Goal: Information Seeking & Learning: Learn about a topic

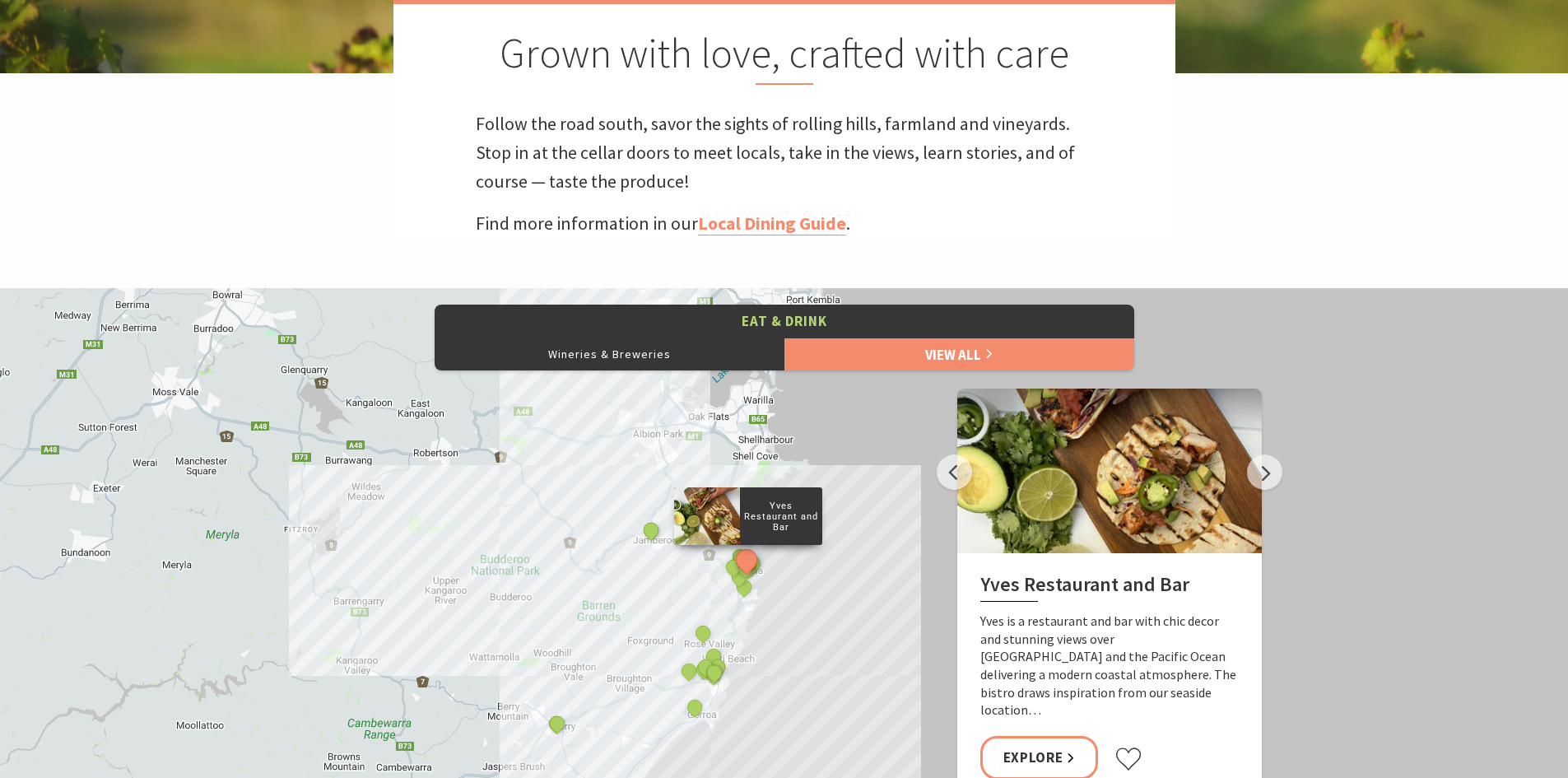
scroll to position [659, 0]
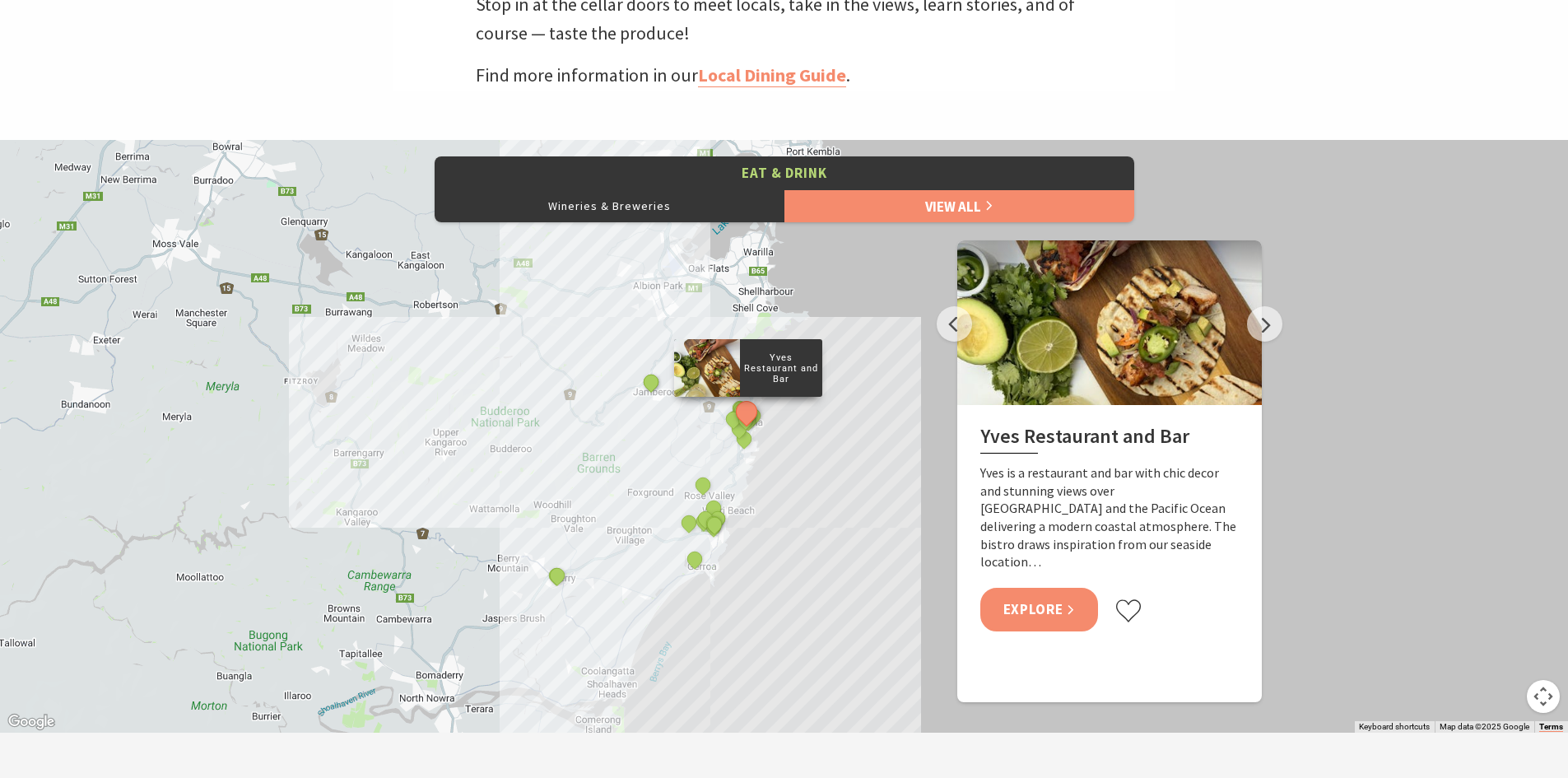
click at [1062, 618] on div "Yves Restaurant and Bar Yves is a restaurant and bar with chic decor and stunni…" at bounding box center [1109, 530] width 304 height 251
click at [1061, 594] on link "Explore" at bounding box center [1040, 610] width 119 height 44
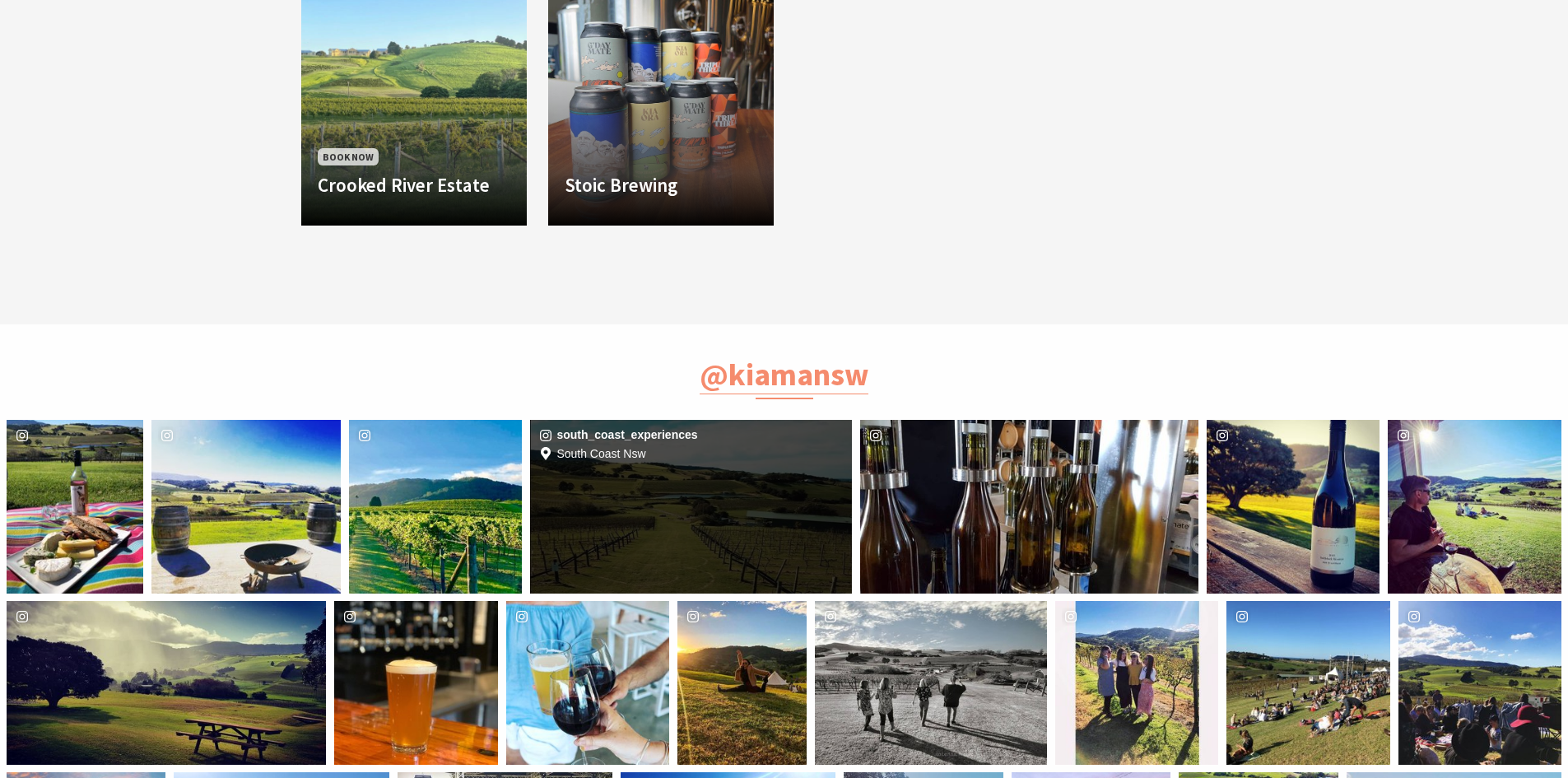
scroll to position [1318, 0]
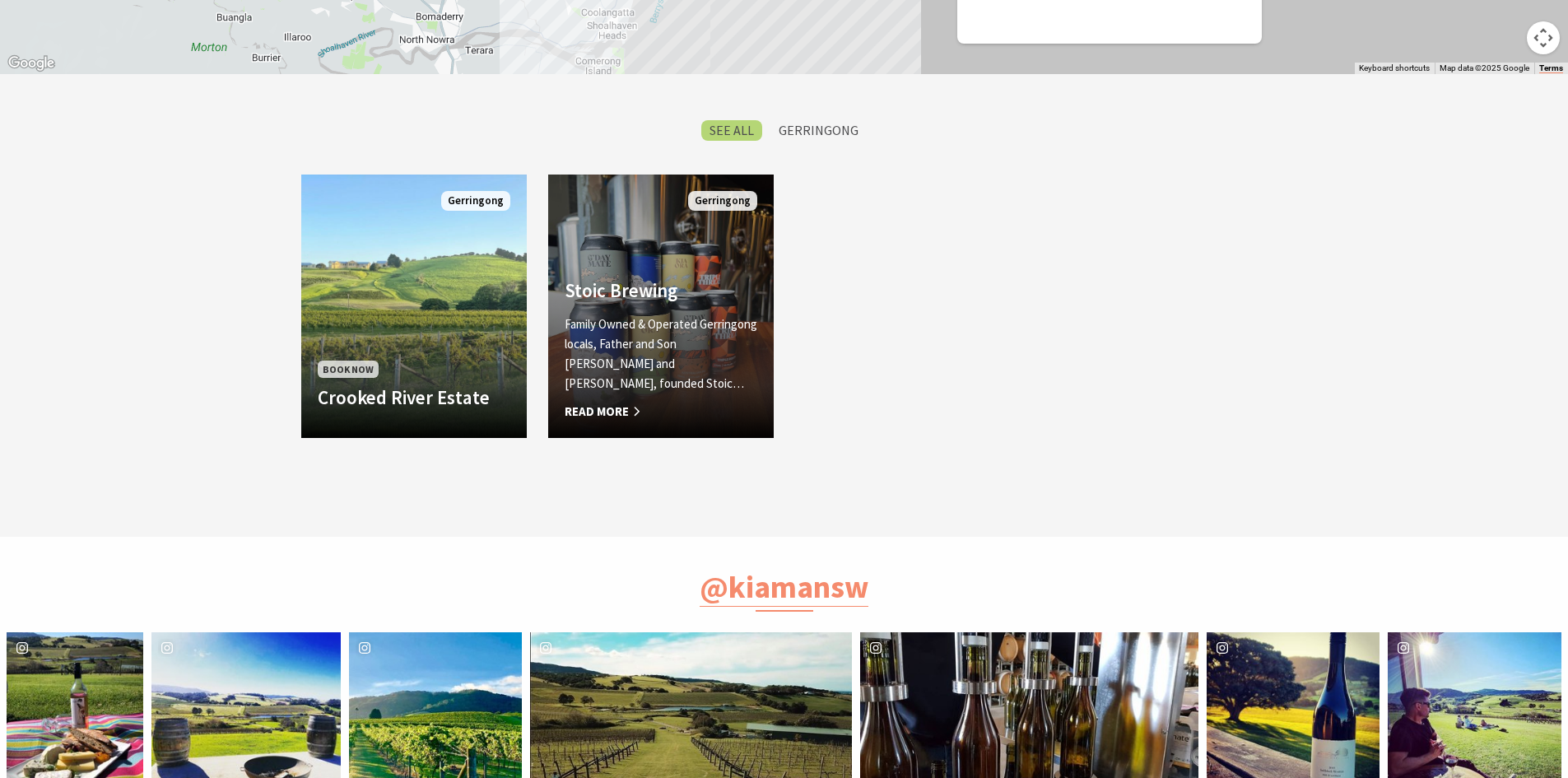
click at [667, 302] on h4 "Stoic Brewing" at bounding box center [661, 291] width 193 height 23
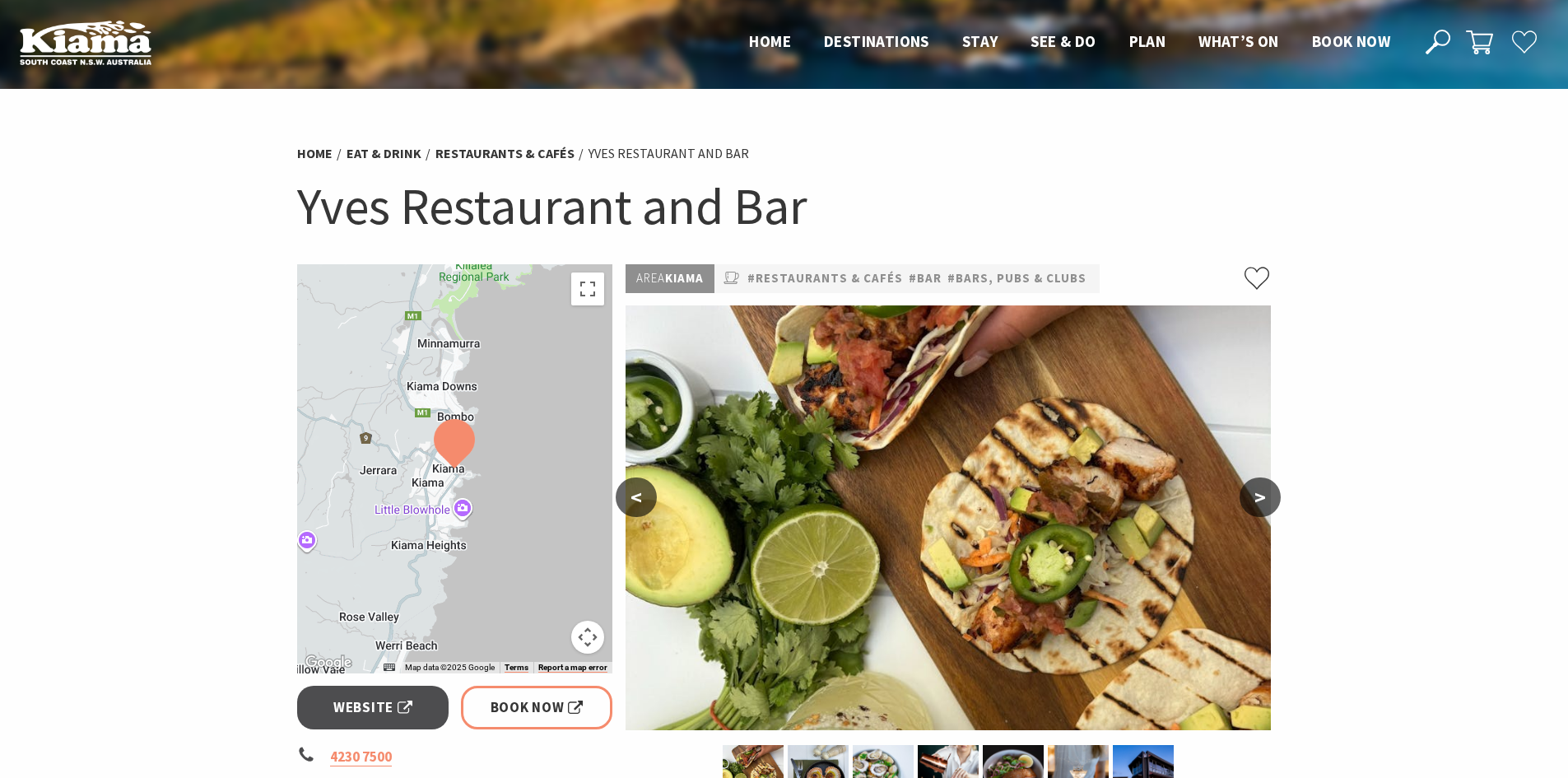
click at [1255, 495] on button ">" at bounding box center [1261, 498] width 41 height 40
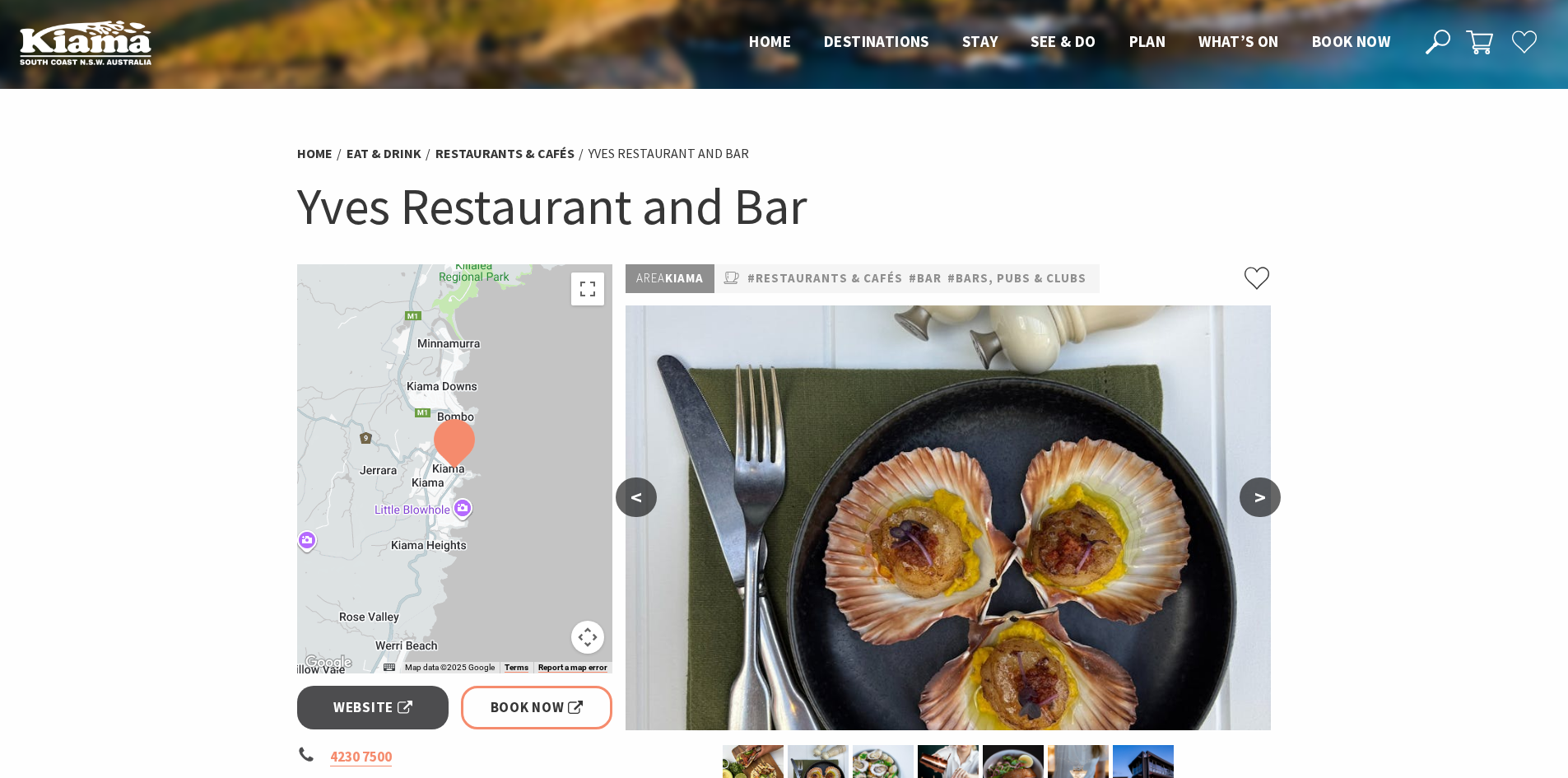
click at [1255, 495] on button ">" at bounding box center [1261, 498] width 41 height 40
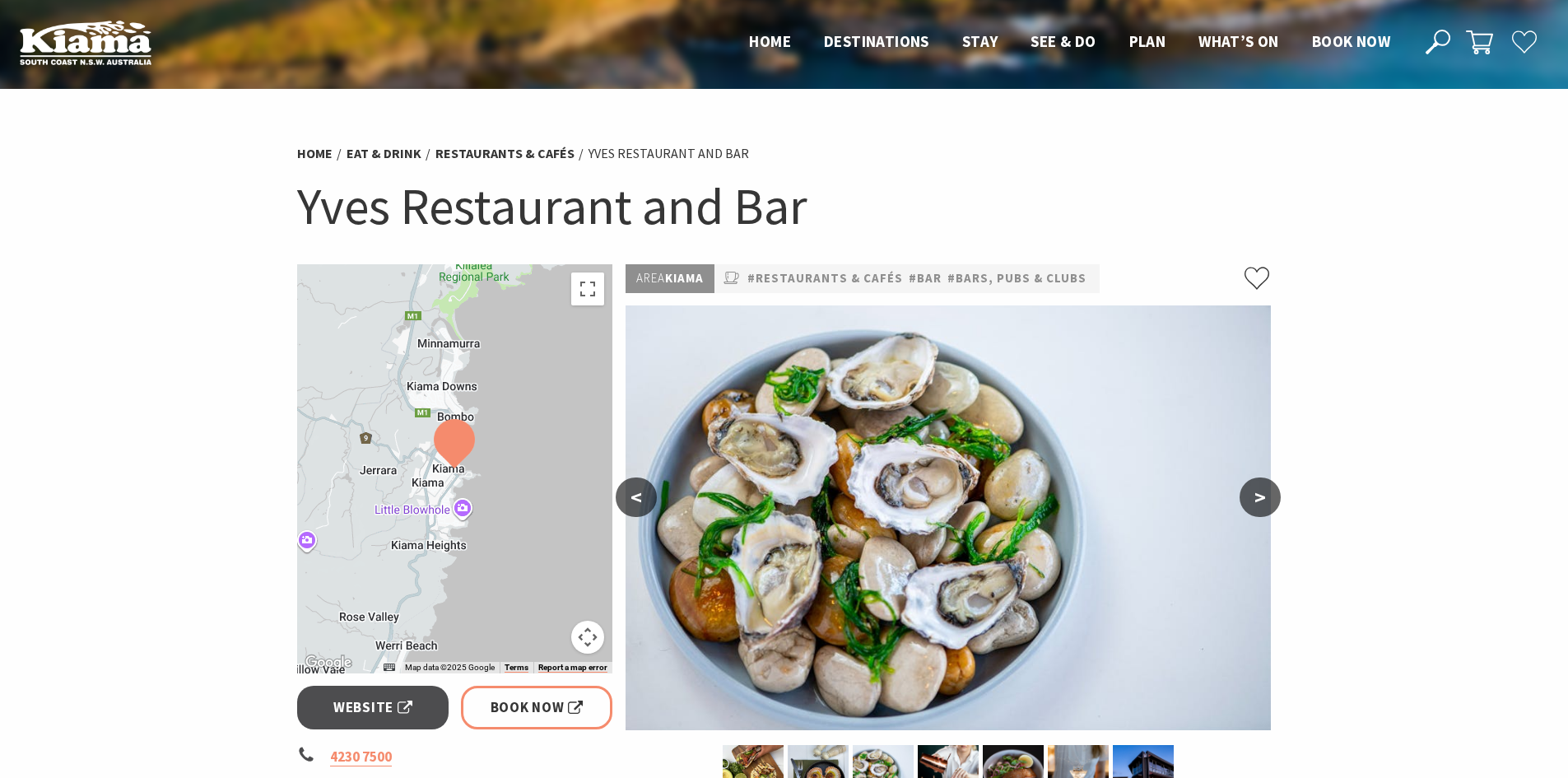
click at [1255, 495] on button ">" at bounding box center [1261, 498] width 41 height 40
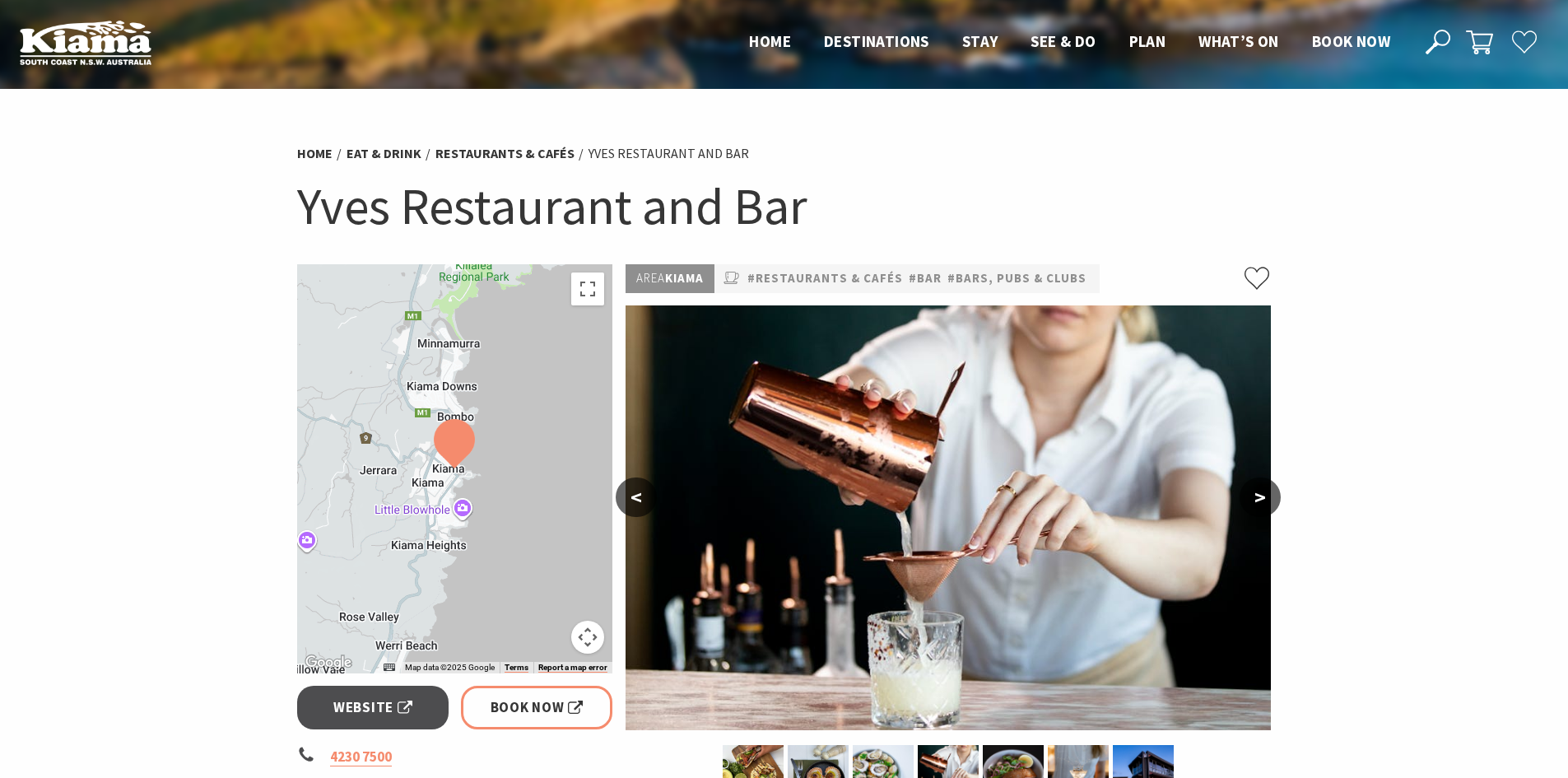
click at [1250, 499] on button ">" at bounding box center [1261, 498] width 41 height 40
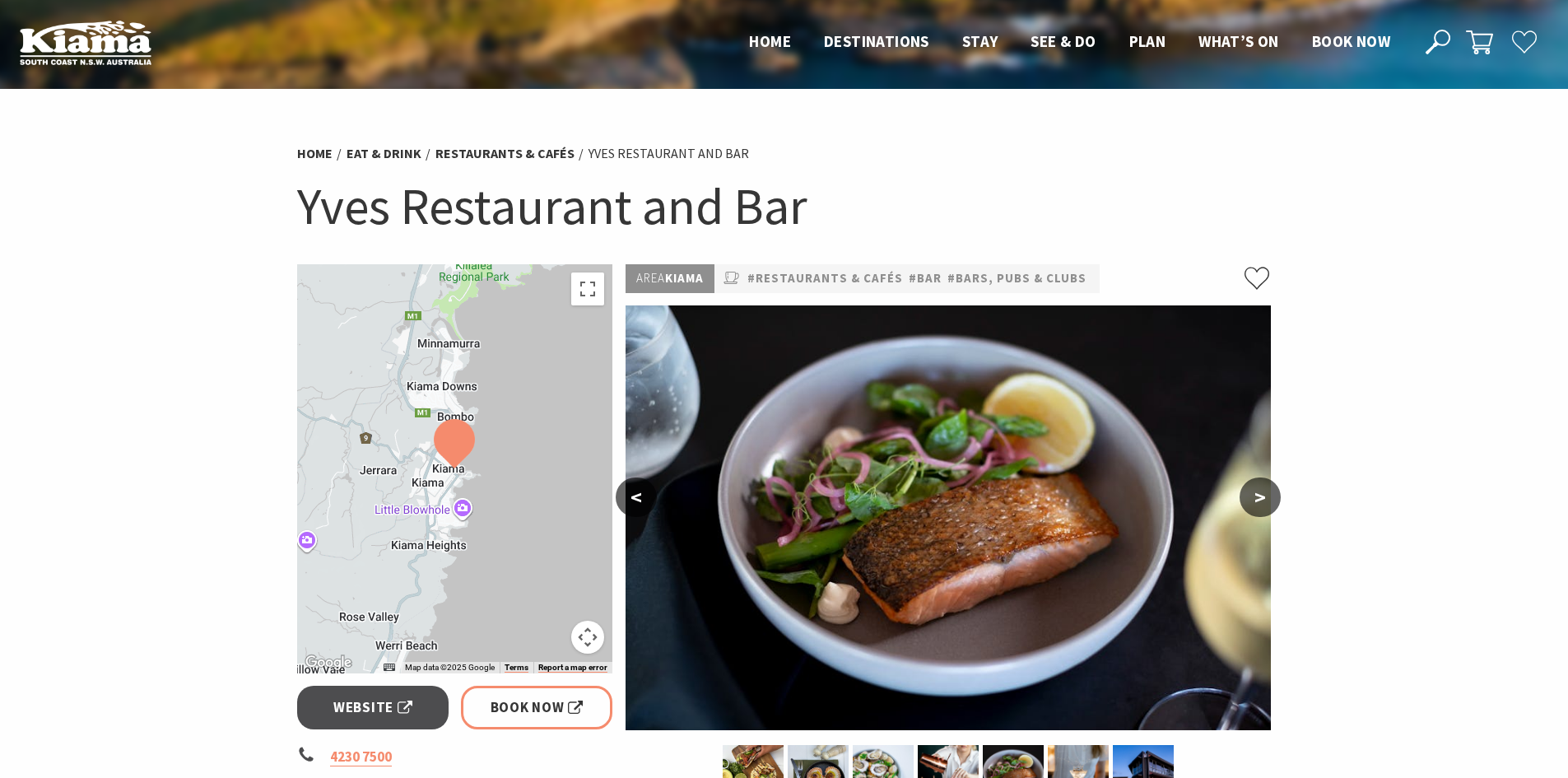
click at [1250, 499] on button ">" at bounding box center [1261, 498] width 41 height 40
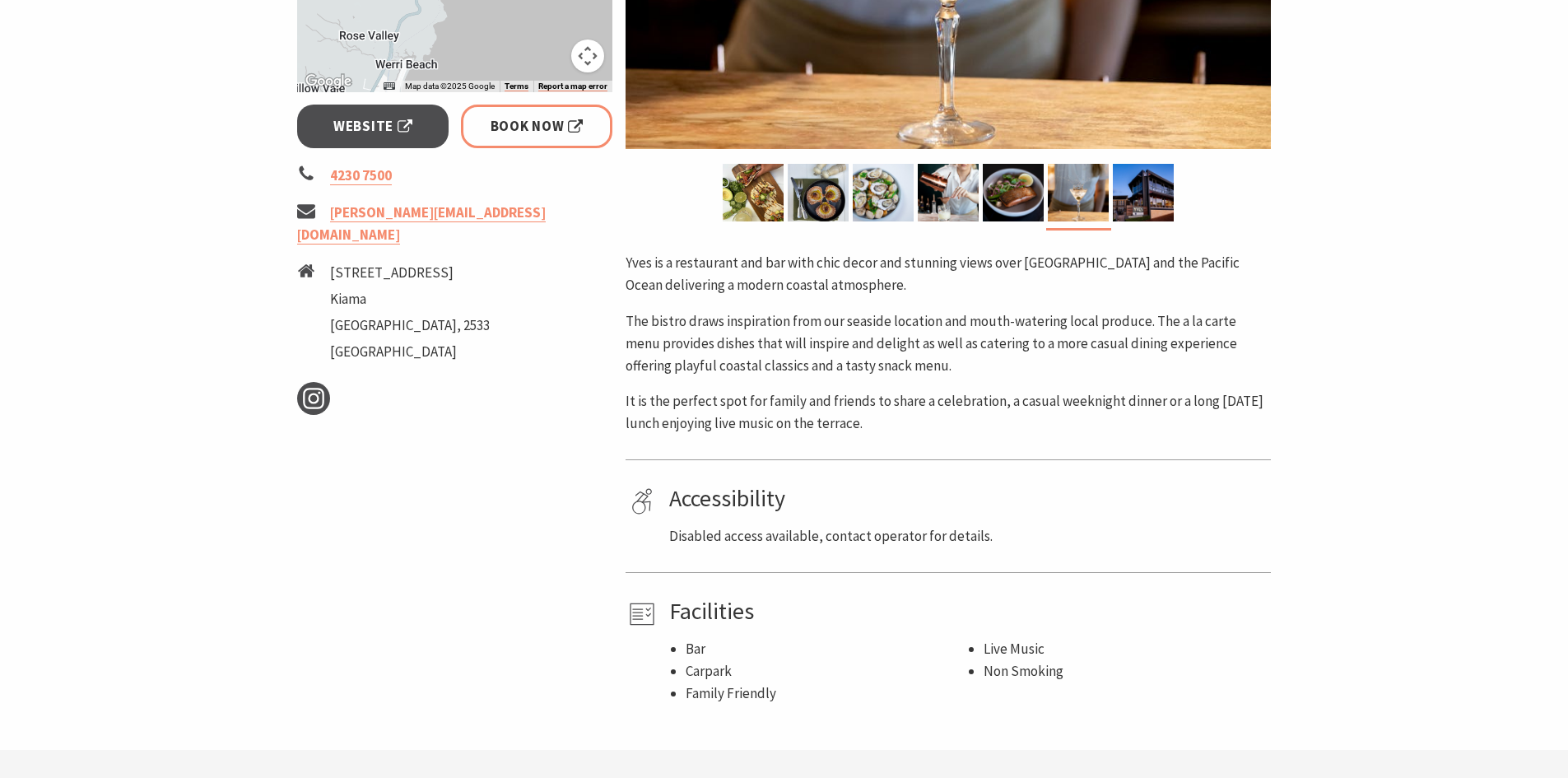
scroll to position [494, 0]
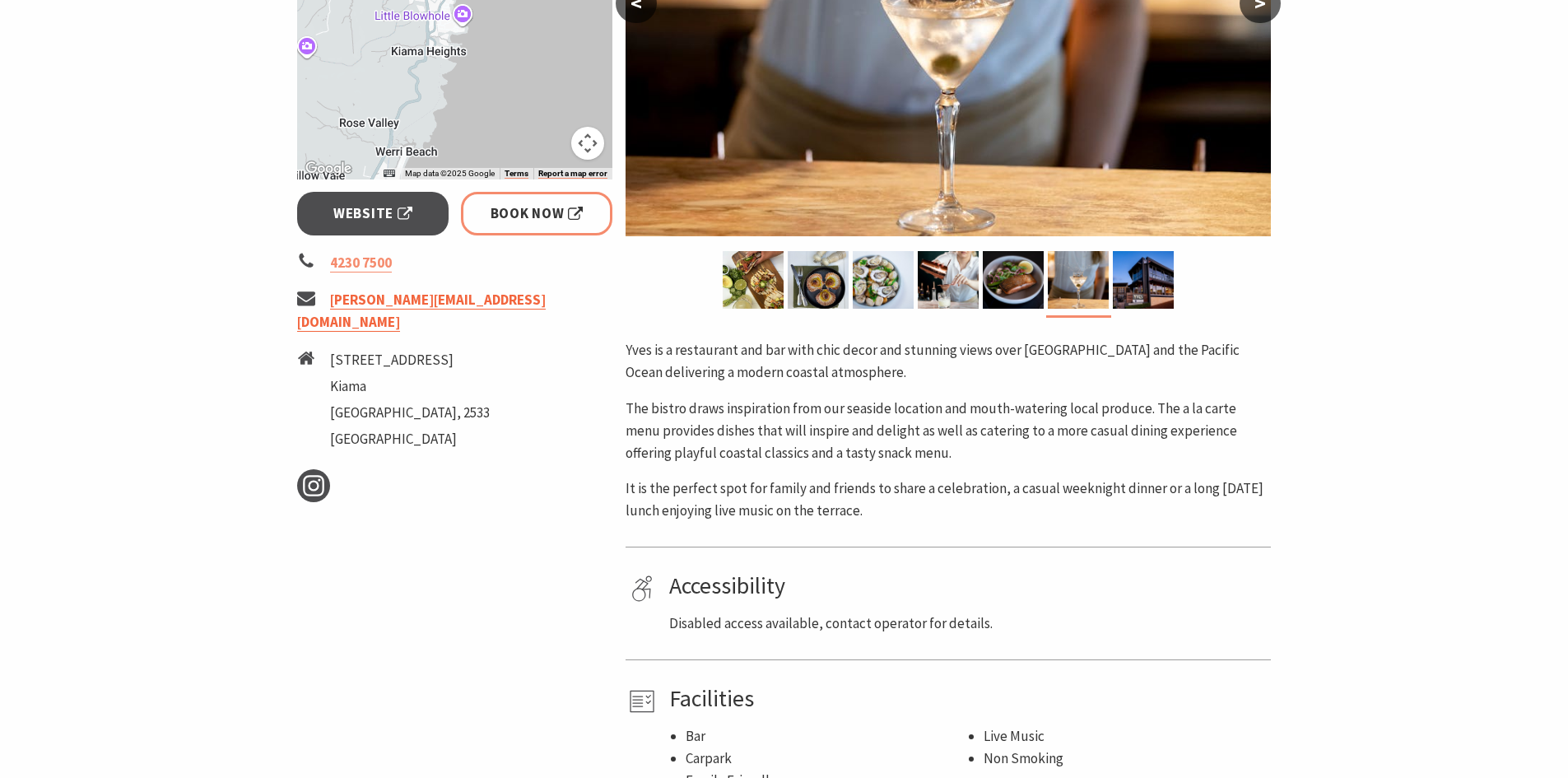
click at [430, 299] on link "yves@sebelkiama.com.au" at bounding box center [421, 312] width 249 height 41
click at [401, 215] on span "Website" at bounding box center [373, 214] width 79 height 22
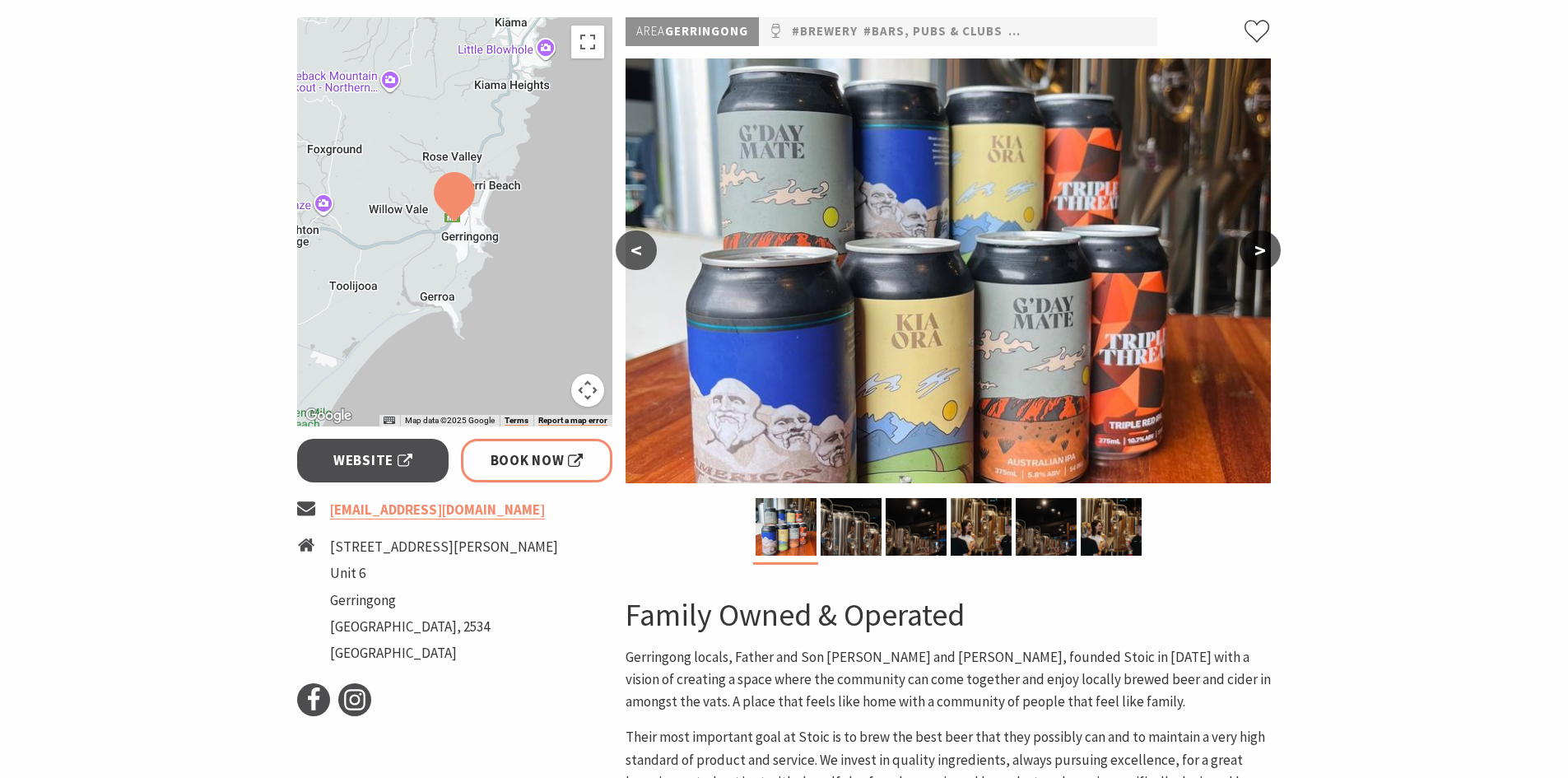
scroll to position [164, 0]
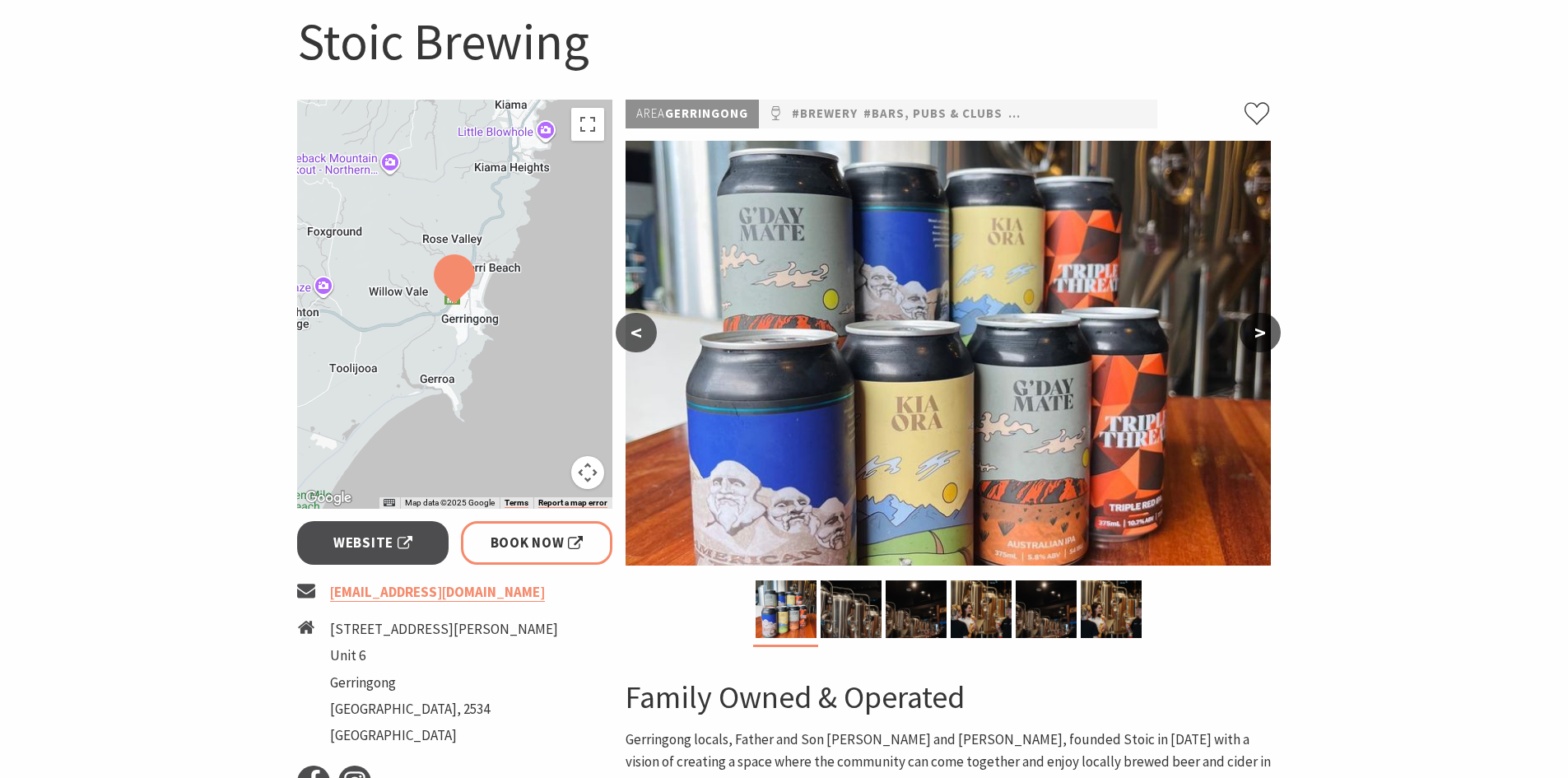
click at [1262, 339] on button ">" at bounding box center [1261, 332] width 41 height 40
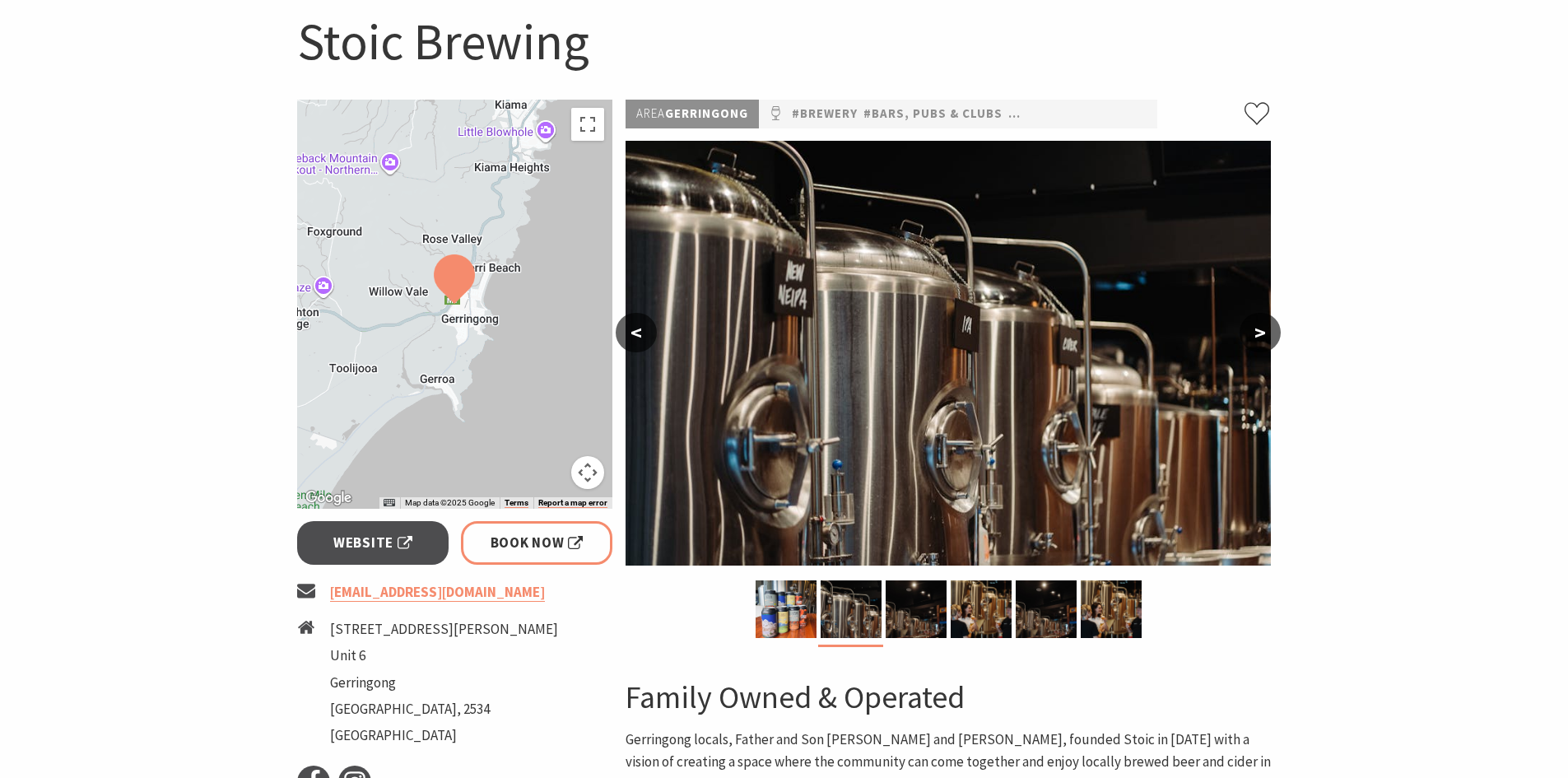
click at [1253, 341] on button ">" at bounding box center [1261, 332] width 41 height 40
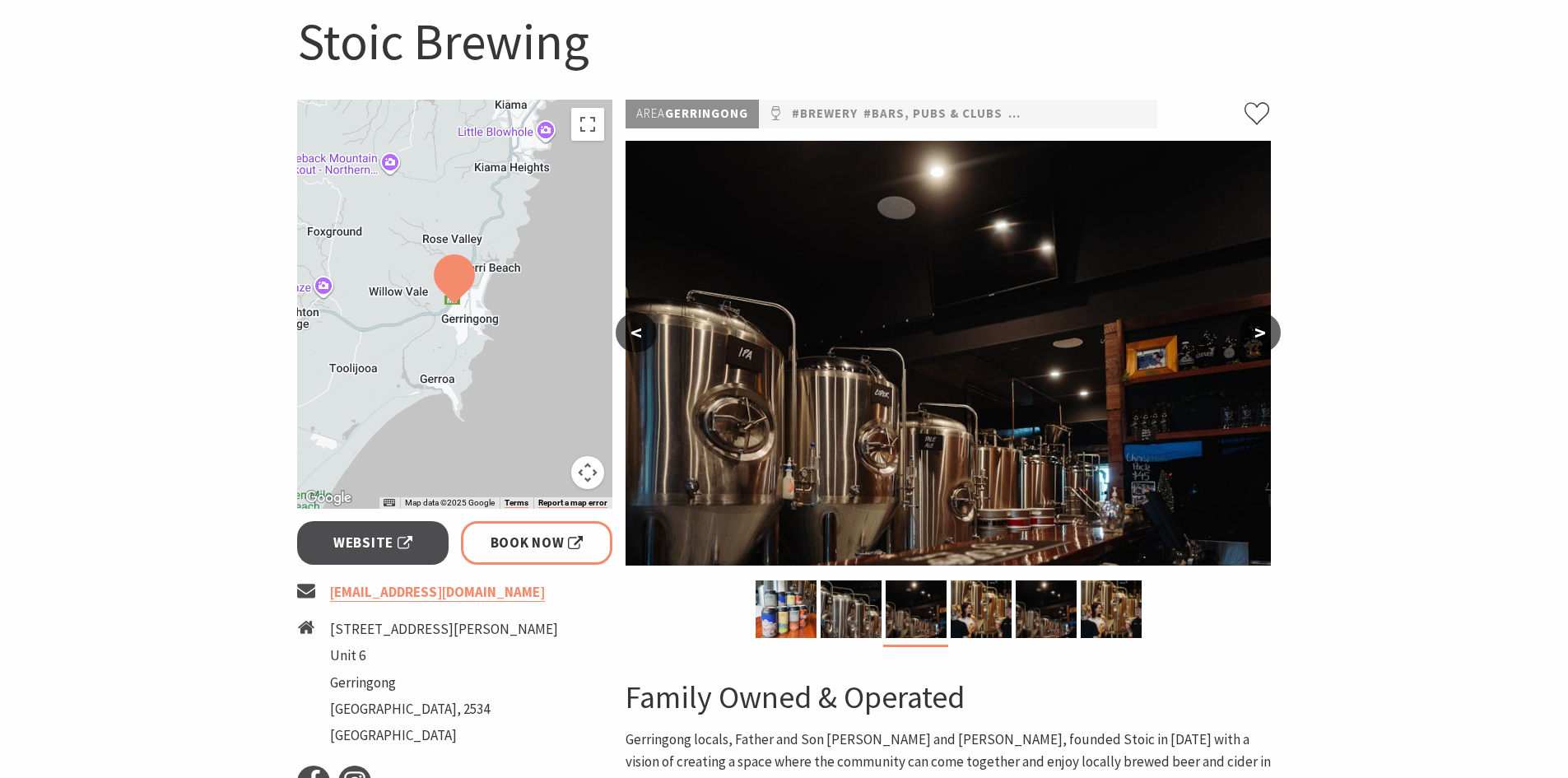
click at [1243, 352] on div "< >" at bounding box center [948, 357] width 646 height 431
click at [1246, 340] on button ">" at bounding box center [1261, 332] width 41 height 40
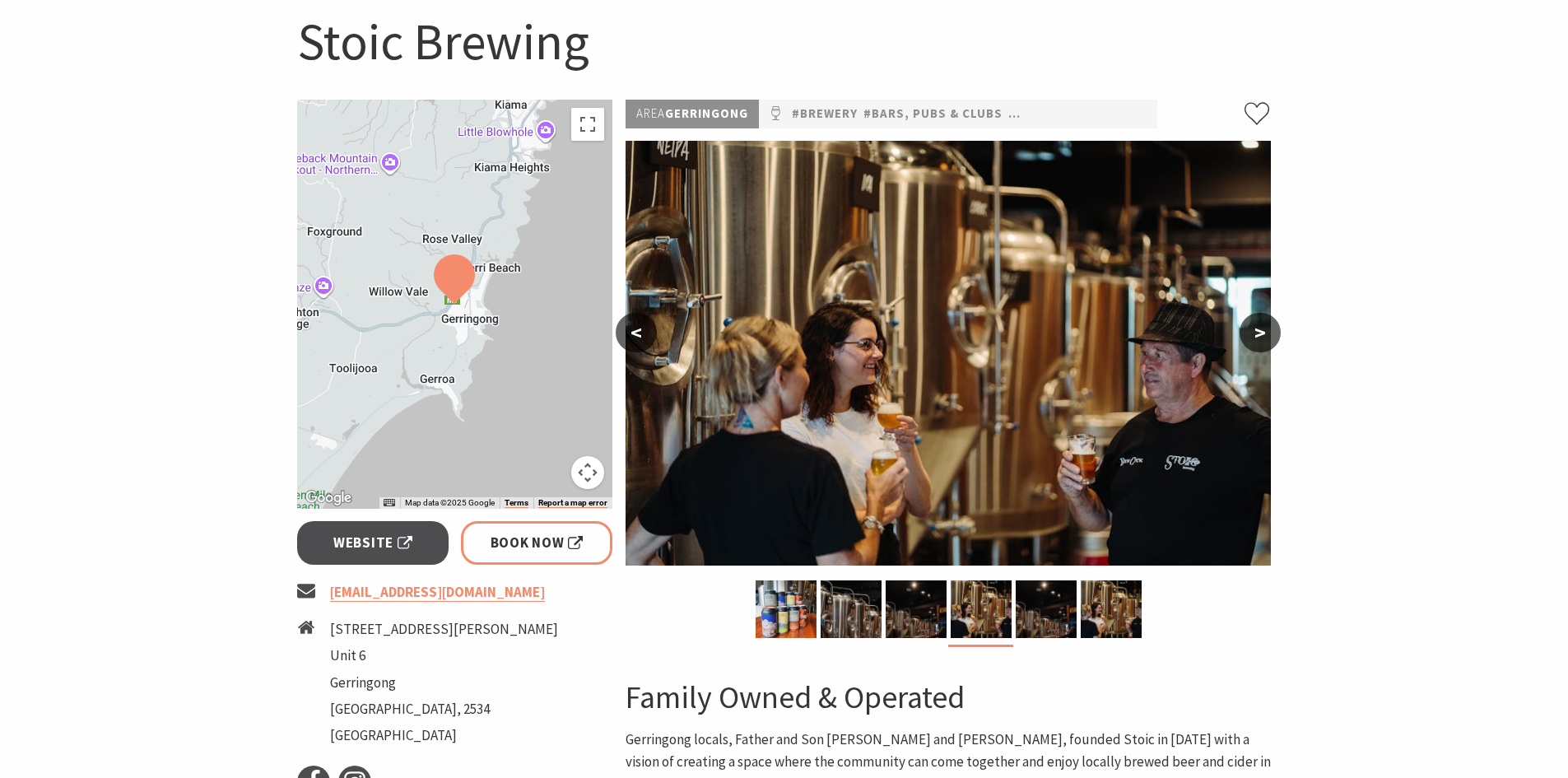
click at [1253, 330] on button ">" at bounding box center [1261, 332] width 41 height 40
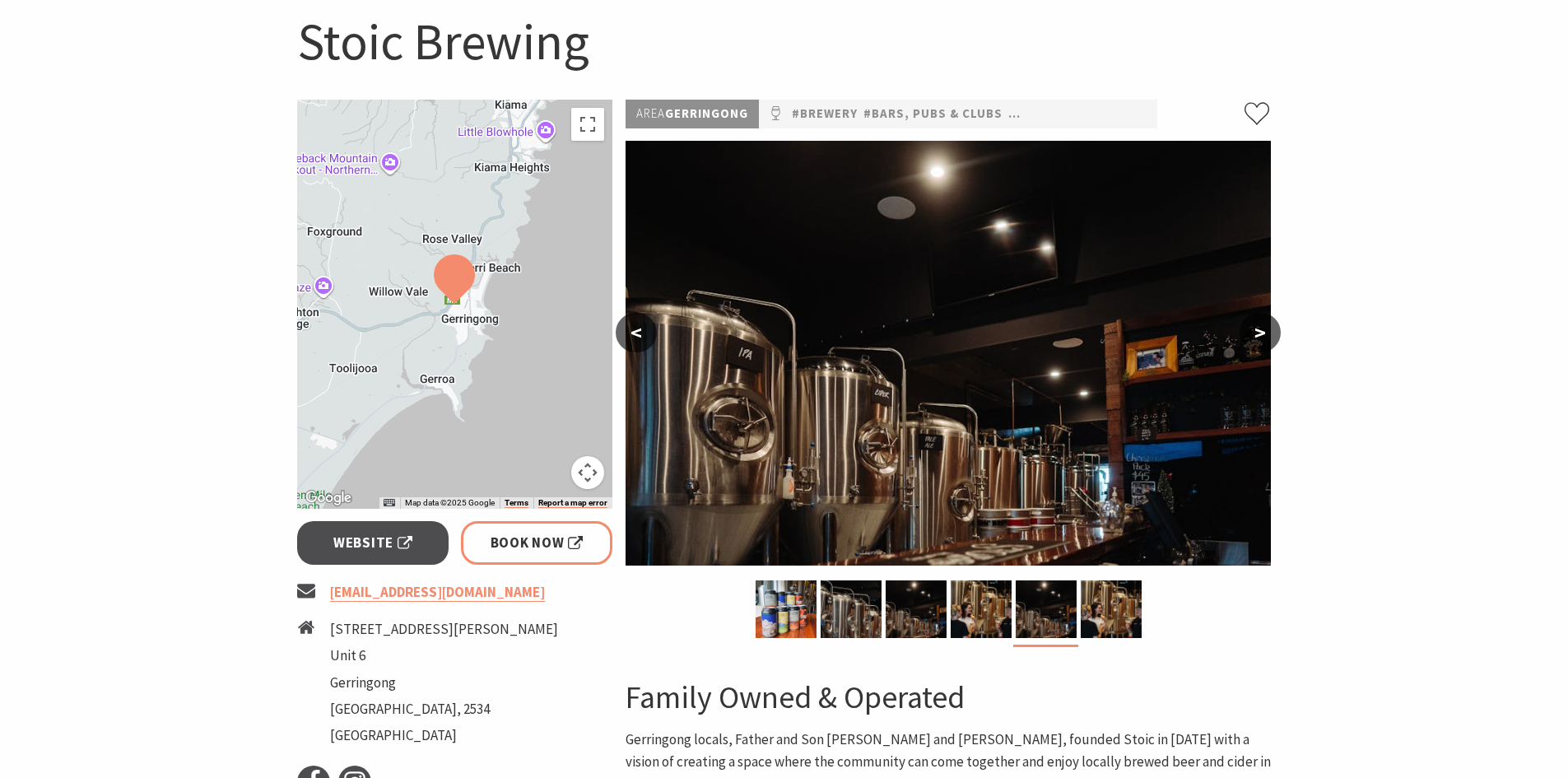
click at [1256, 330] on button ">" at bounding box center [1261, 332] width 41 height 40
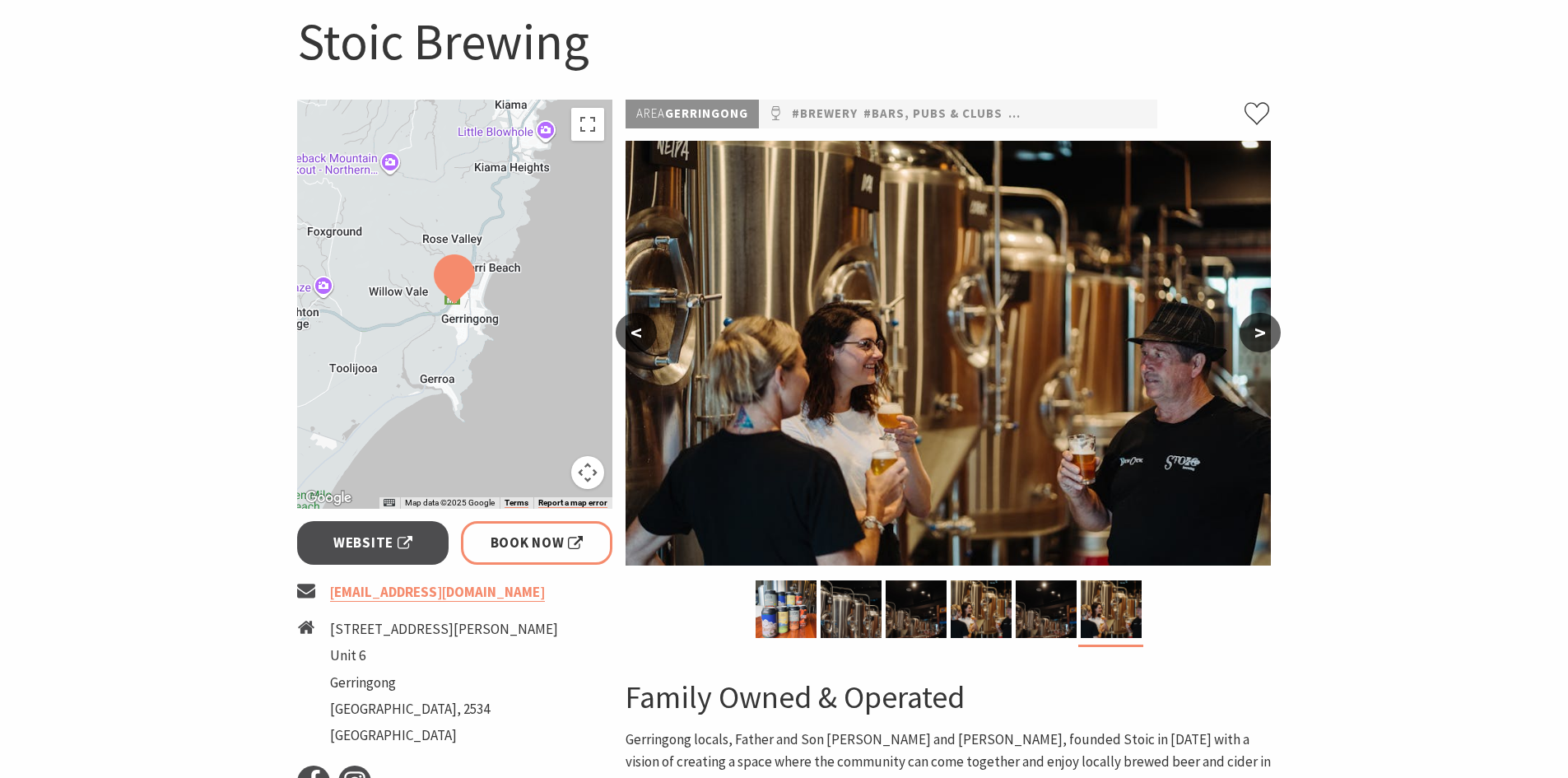
click at [1256, 330] on button ">" at bounding box center [1261, 332] width 41 height 40
click at [1256, 331] on button ">" at bounding box center [1261, 332] width 41 height 40
click at [1262, 334] on button ">" at bounding box center [1261, 332] width 41 height 40
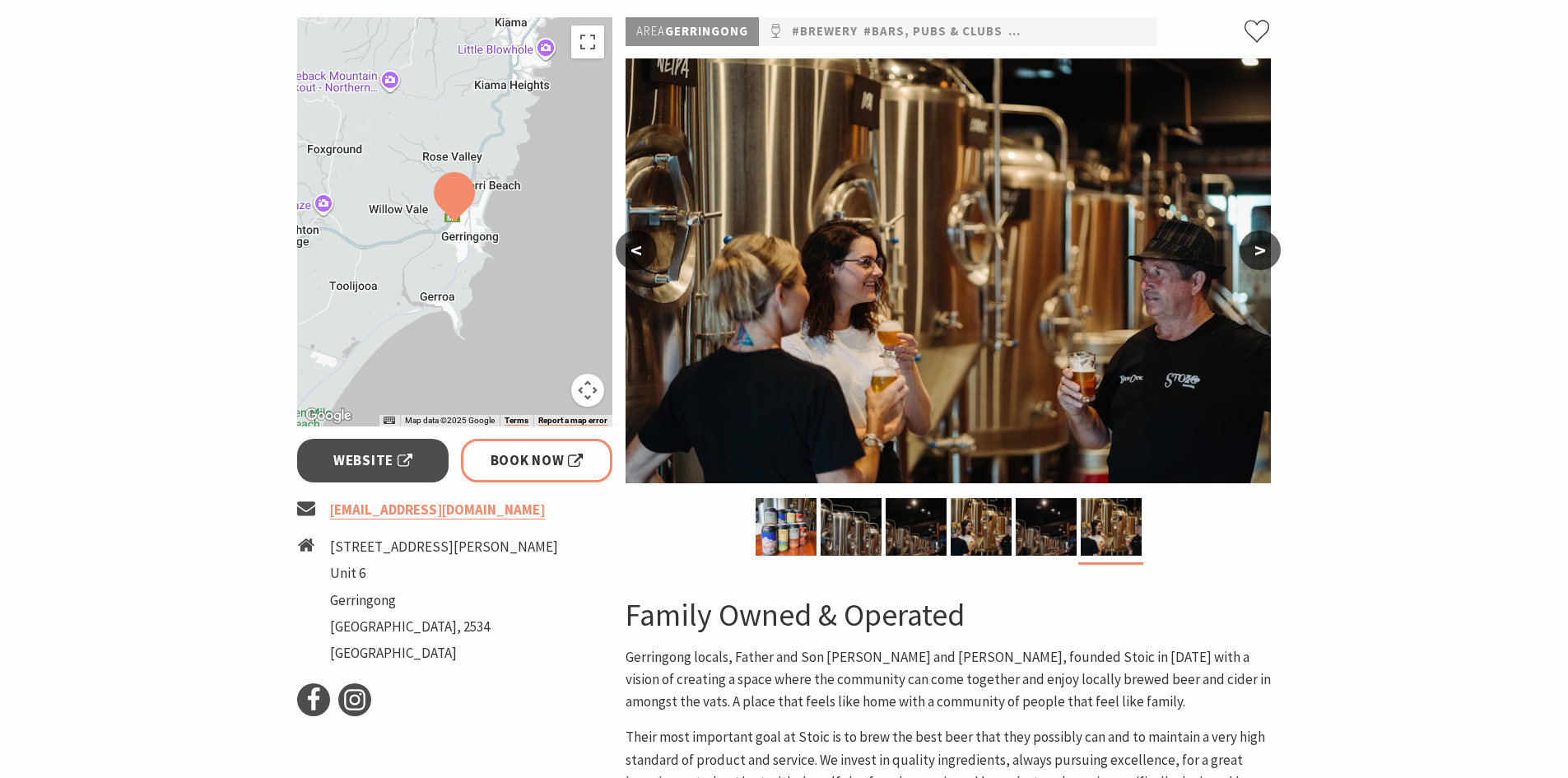
scroll to position [0, 0]
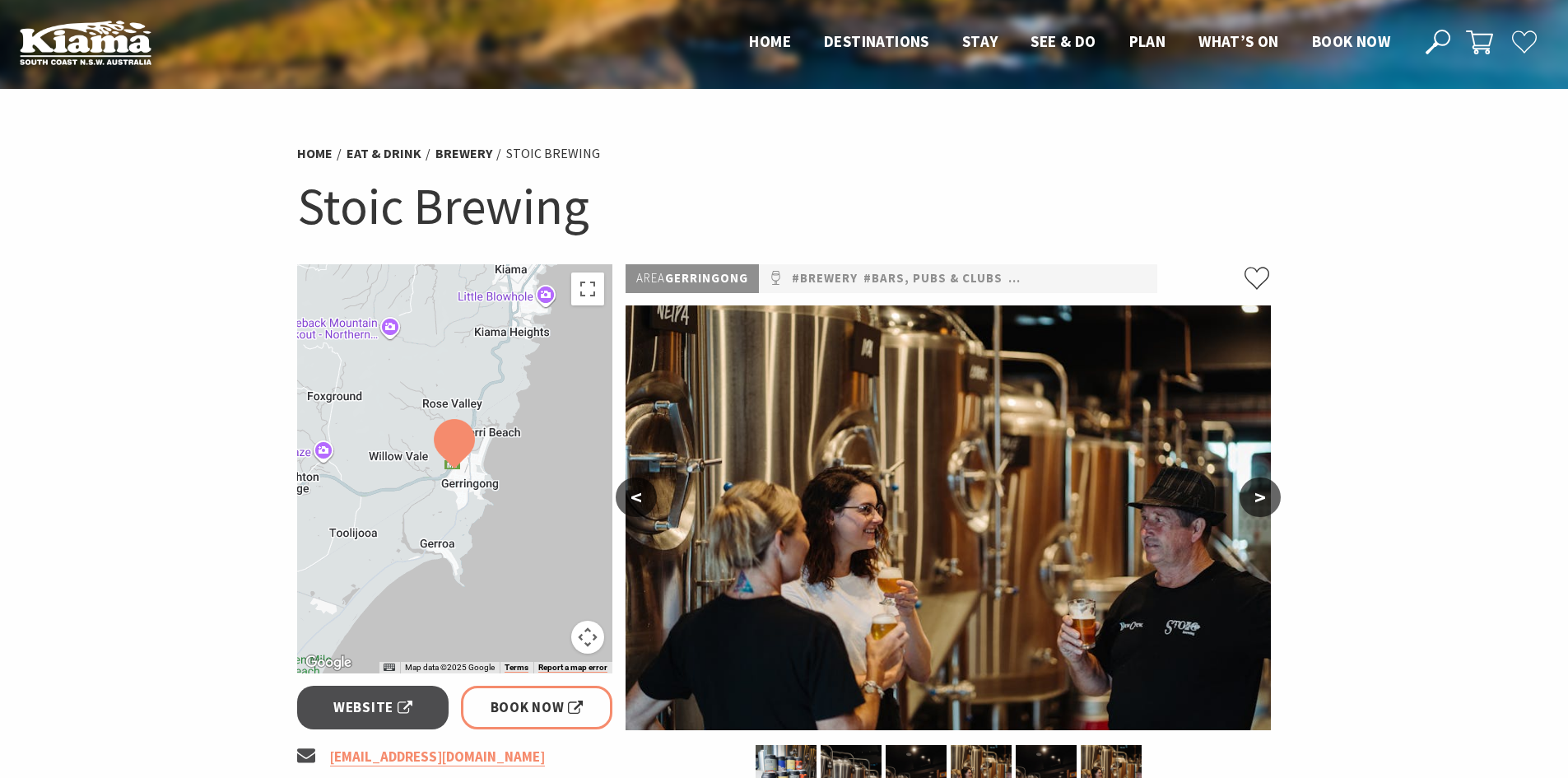
click at [459, 438] on img at bounding box center [454, 444] width 41 height 49
click at [1262, 483] on button ">" at bounding box center [1261, 498] width 41 height 40
click at [1258, 490] on button ">" at bounding box center [1261, 498] width 41 height 40
click at [365, 697] on span "Website" at bounding box center [373, 708] width 79 height 22
